Goal: Task Accomplishment & Management: Manage account settings

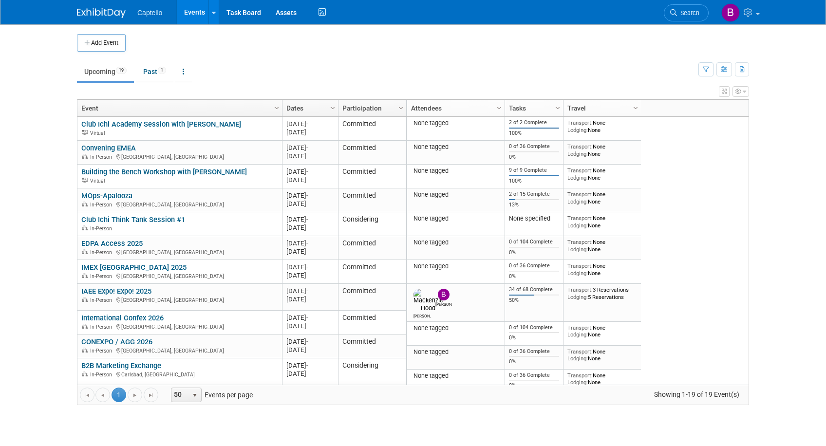
scroll to position [4, 0]
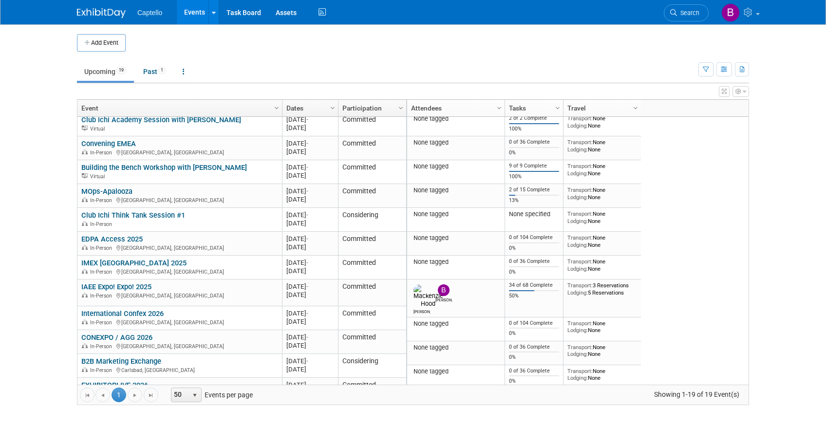
click at [119, 192] on link "MOps-Apalooza" at bounding box center [106, 191] width 51 height 9
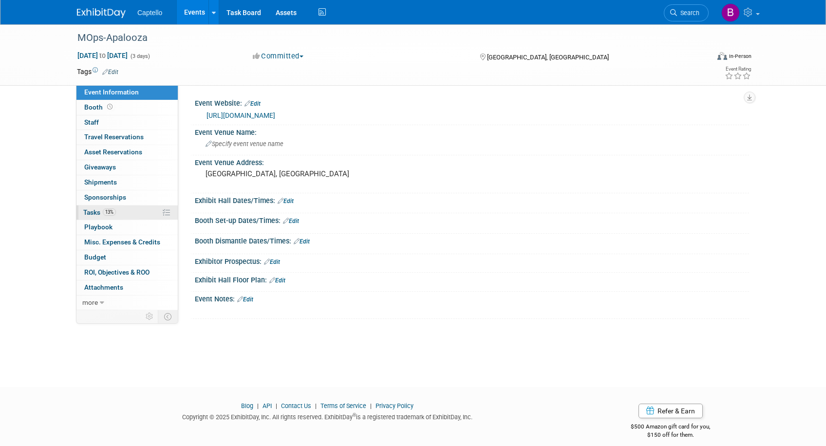
click at [92, 211] on span "Tasks 13%" at bounding box center [99, 213] width 33 height 8
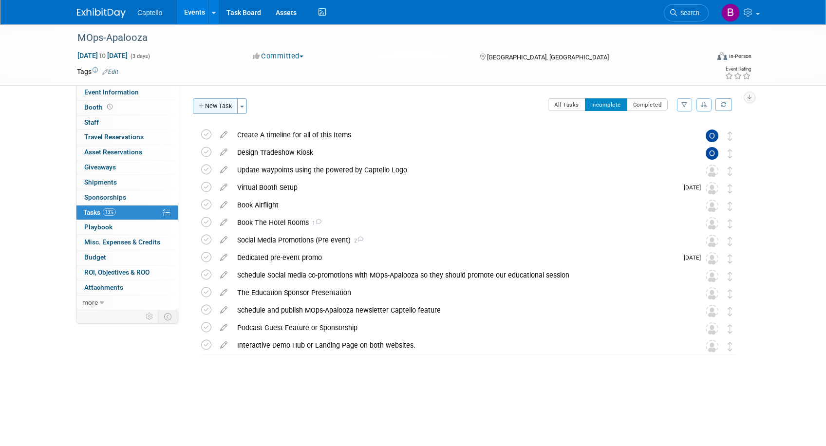
click at [229, 109] on button "New Task" at bounding box center [215, 106] width 45 height 16
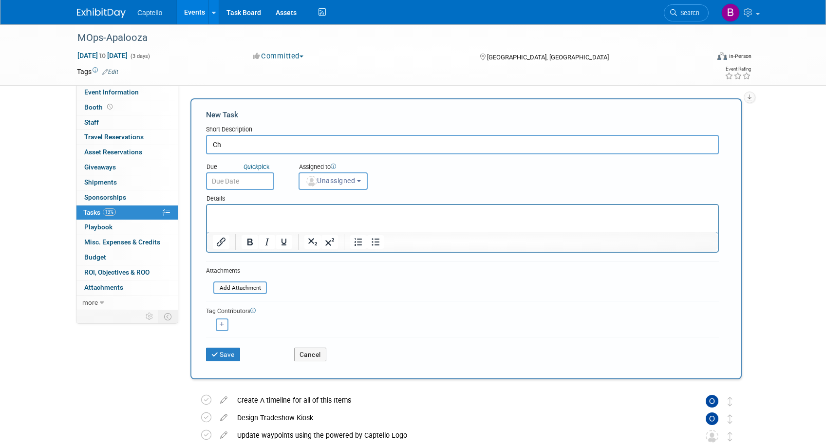
type input "C"
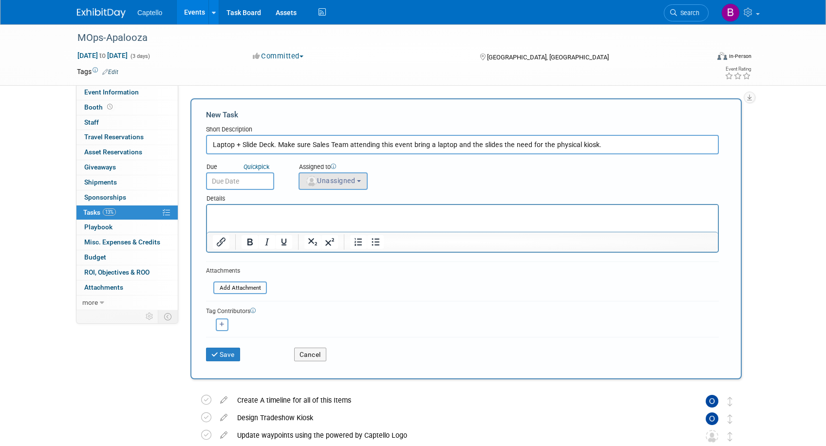
type input "Laptop + Slide Deck. Make sure Sales Team attending this event bring a laptop a…"
click at [327, 185] on button "Unassigned" at bounding box center [333, 182] width 69 height 18
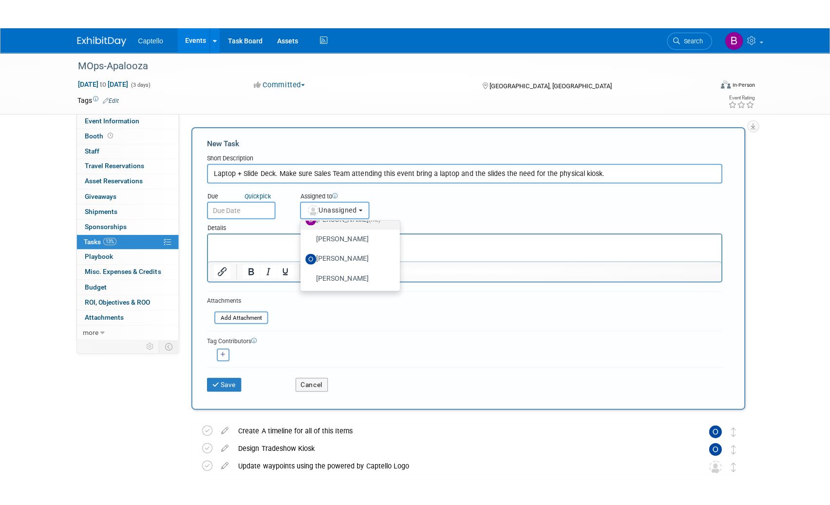
scroll to position [32, 0]
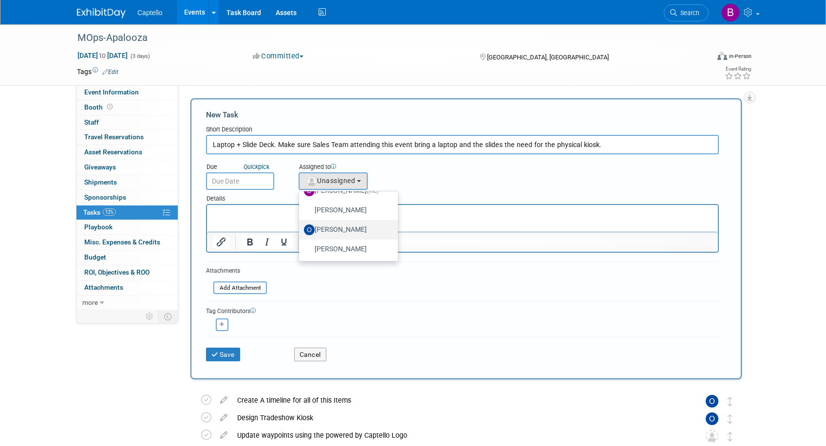
click at [326, 227] on label "[PERSON_NAME]" at bounding box center [346, 230] width 84 height 16
click at [301, 227] on input "[PERSON_NAME]" at bounding box center [297, 229] width 6 height 6
select select "a00b3843-d57d-47b3-acfd-32036fabef8b"
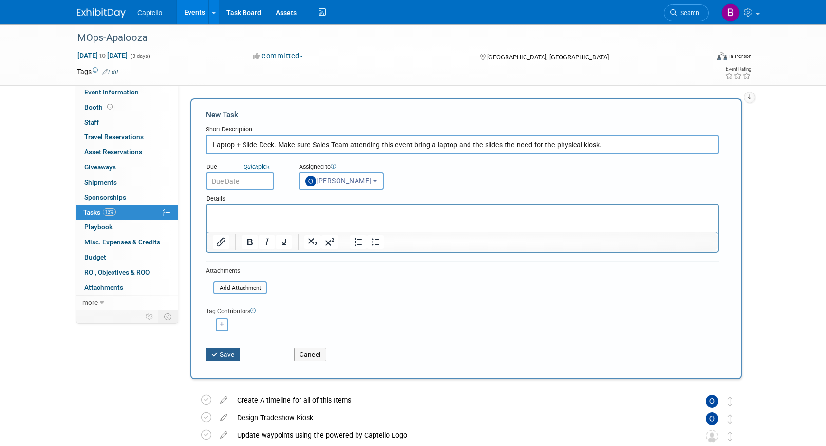
click at [227, 354] on button "Save" at bounding box center [223, 355] width 34 height 14
